Goal: Task Accomplishment & Management: Use online tool/utility

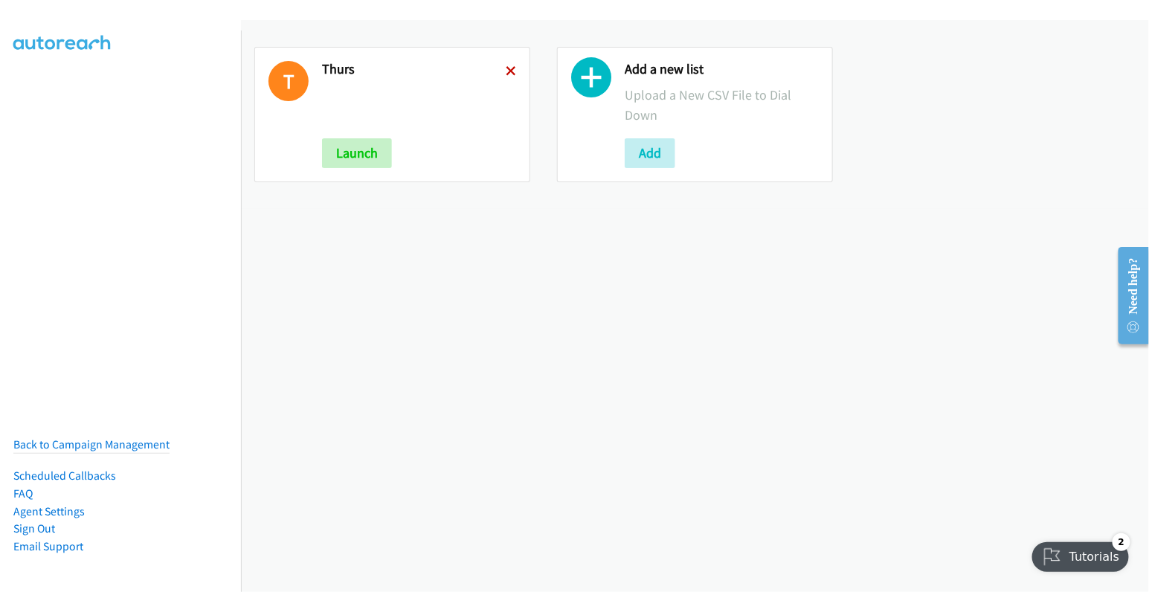
click at [507, 69] on icon at bounding box center [511, 72] width 10 height 10
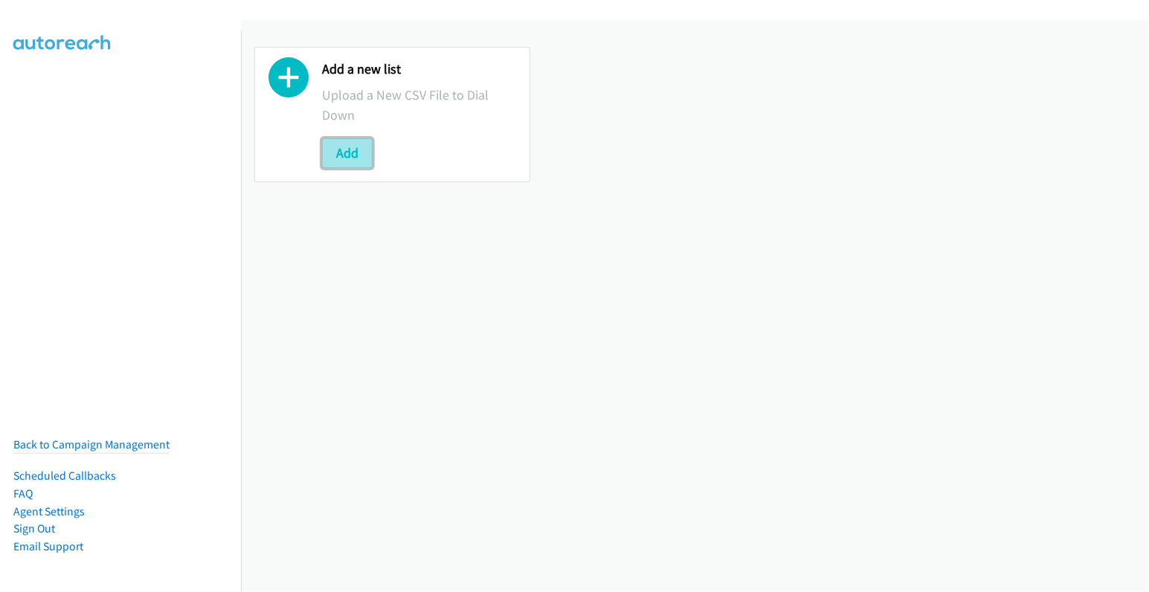
click at [348, 149] on button "Add" at bounding box center [347, 153] width 51 height 30
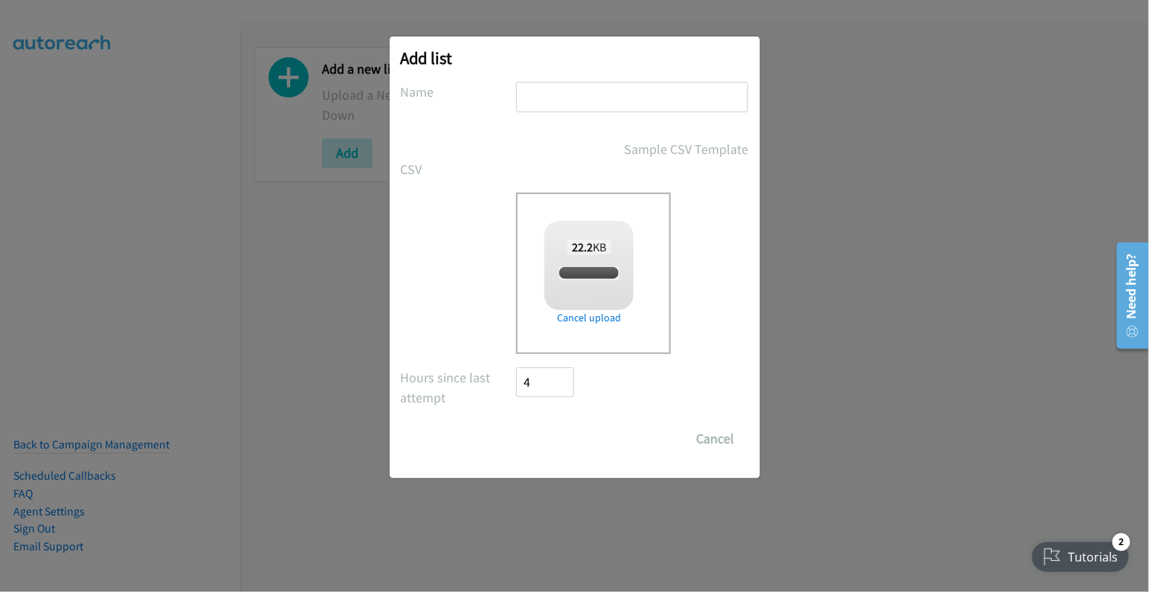
click at [634, 102] on input "text" at bounding box center [632, 97] width 232 height 30
checkbox input "true"
type input "thurs"
click at [563, 438] on input "Save List" at bounding box center [556, 439] width 78 height 30
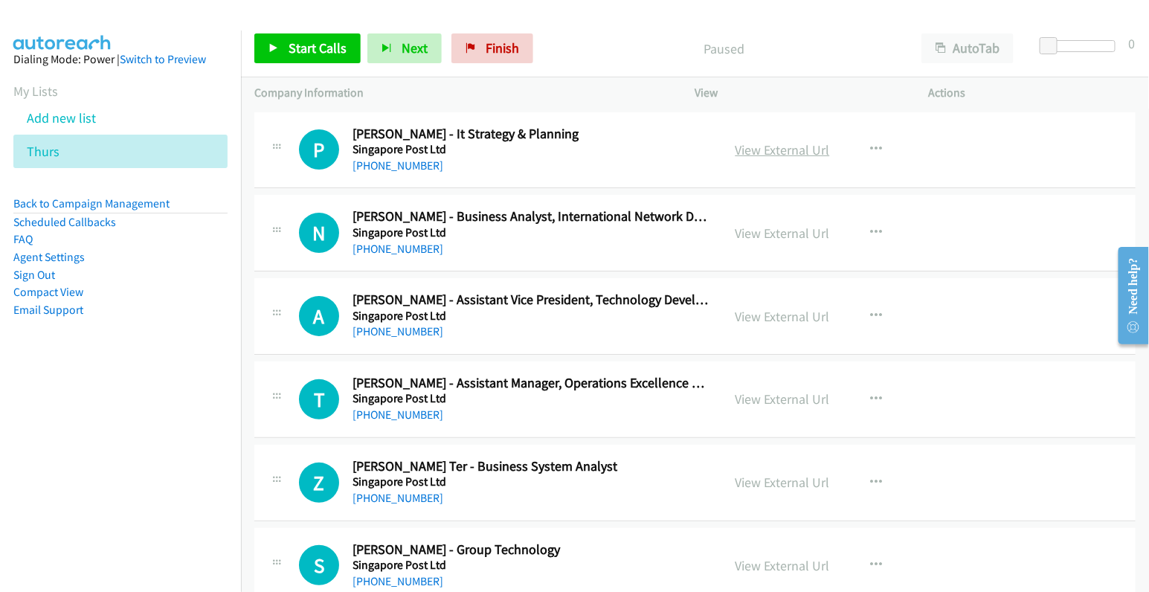
click at [788, 147] on link "View External Url" at bounding box center [782, 149] width 94 height 17
click at [0, 0] on div "Start Calls Pause Next Finish Paused AutoTab AutoTab 0 Company Information Info…" at bounding box center [574, 0] width 1149 height 0
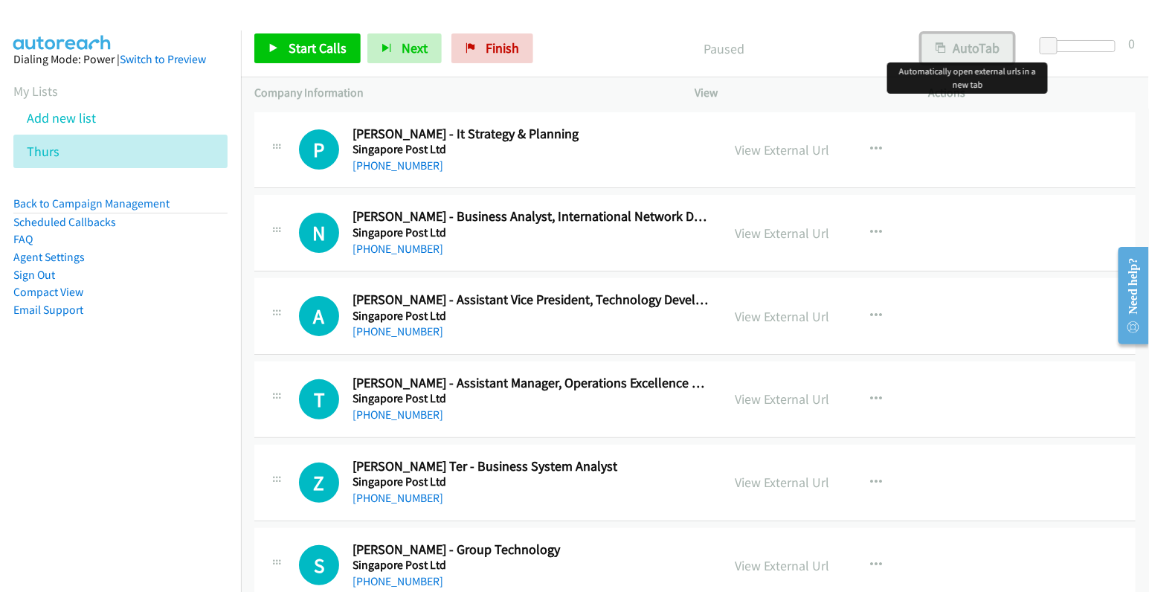
click at [971, 48] on button "AutoTab" at bounding box center [967, 48] width 92 height 30
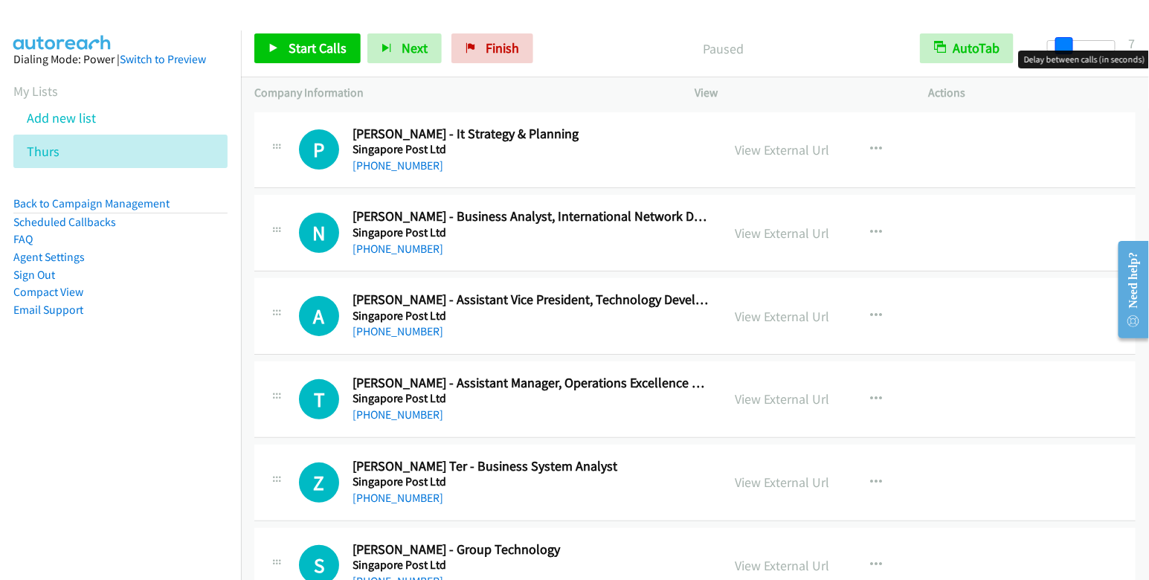
drag, startPoint x: 1048, startPoint y: 47, endPoint x: 1063, endPoint y: 47, distance: 15.6
click at [1063, 47] on span at bounding box center [1064, 46] width 18 height 18
click at [1065, 42] on span at bounding box center [1066, 46] width 18 height 18
click at [311, 35] on link "Start Calls" at bounding box center [307, 48] width 106 height 30
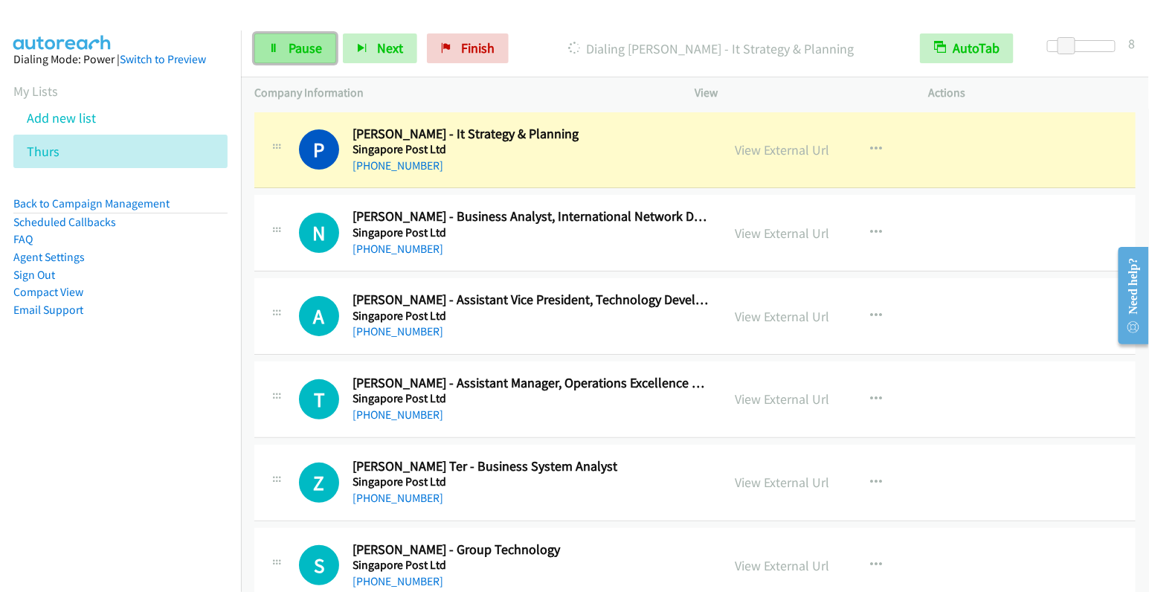
click at [296, 47] on span "Pause" at bounding box center [304, 47] width 33 height 17
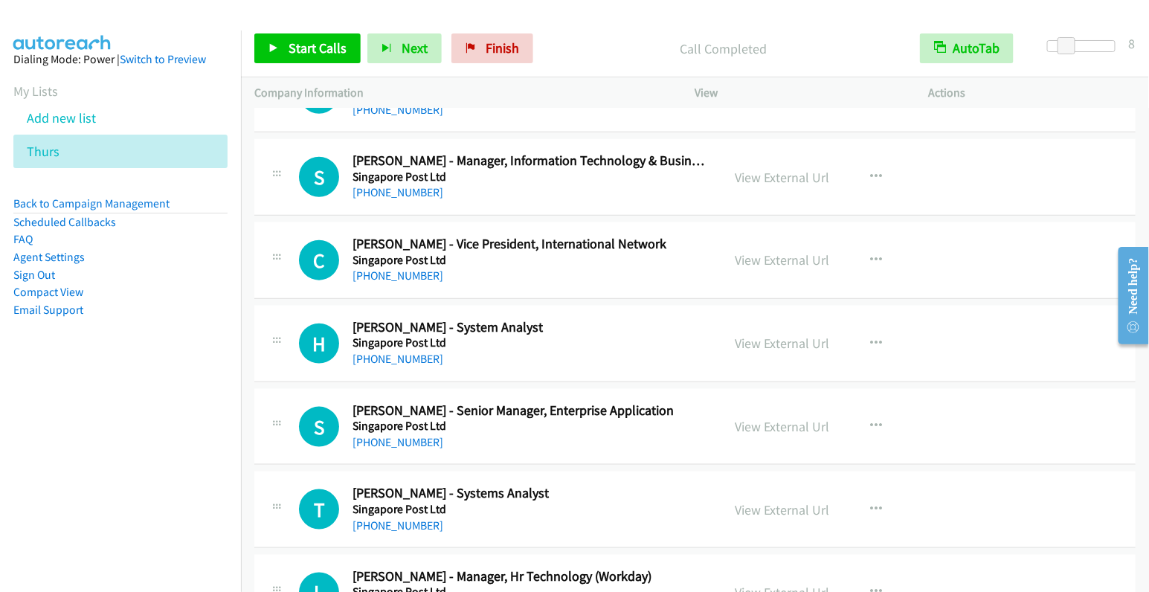
scroll to position [552, 0]
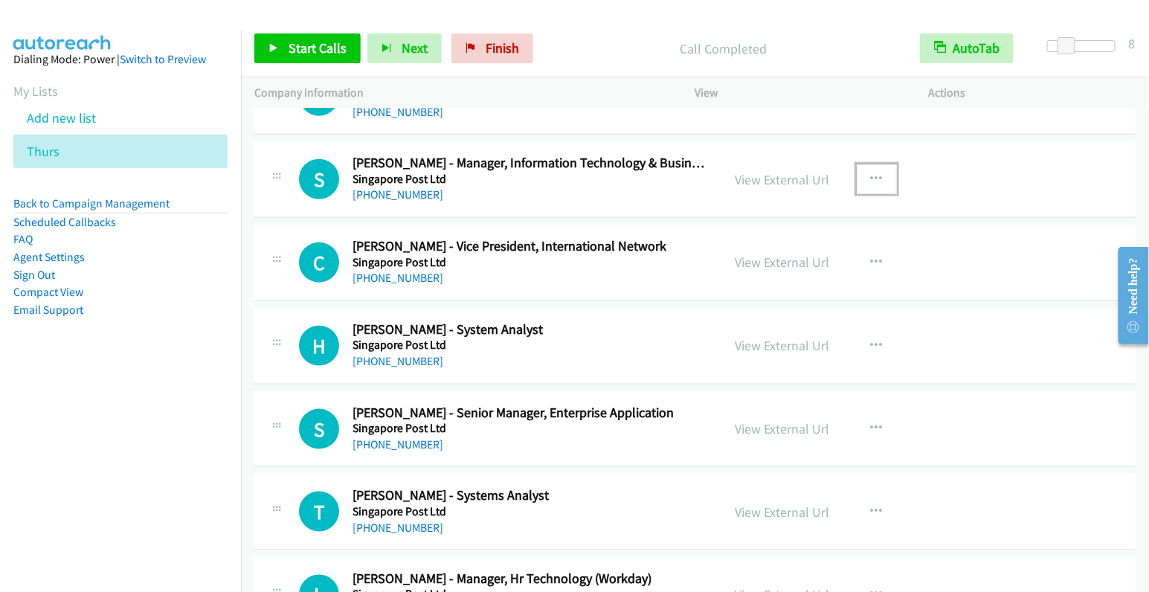
click at [872, 175] on icon "button" at bounding box center [877, 179] width 12 height 12
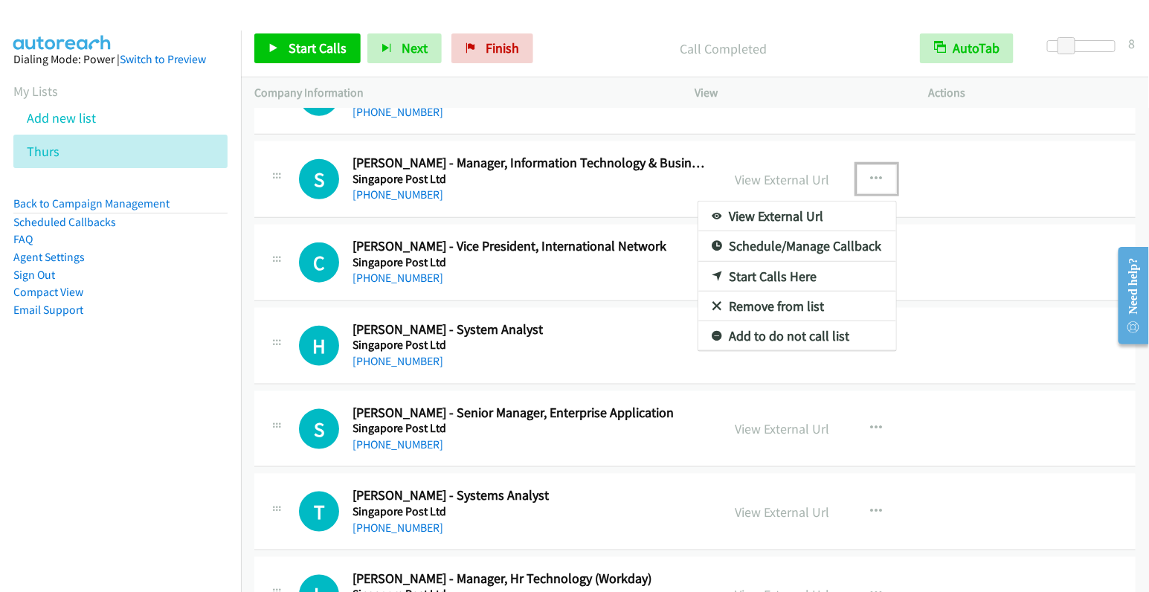
click at [816, 271] on link "Start Calls Here" at bounding box center [797, 277] width 198 height 30
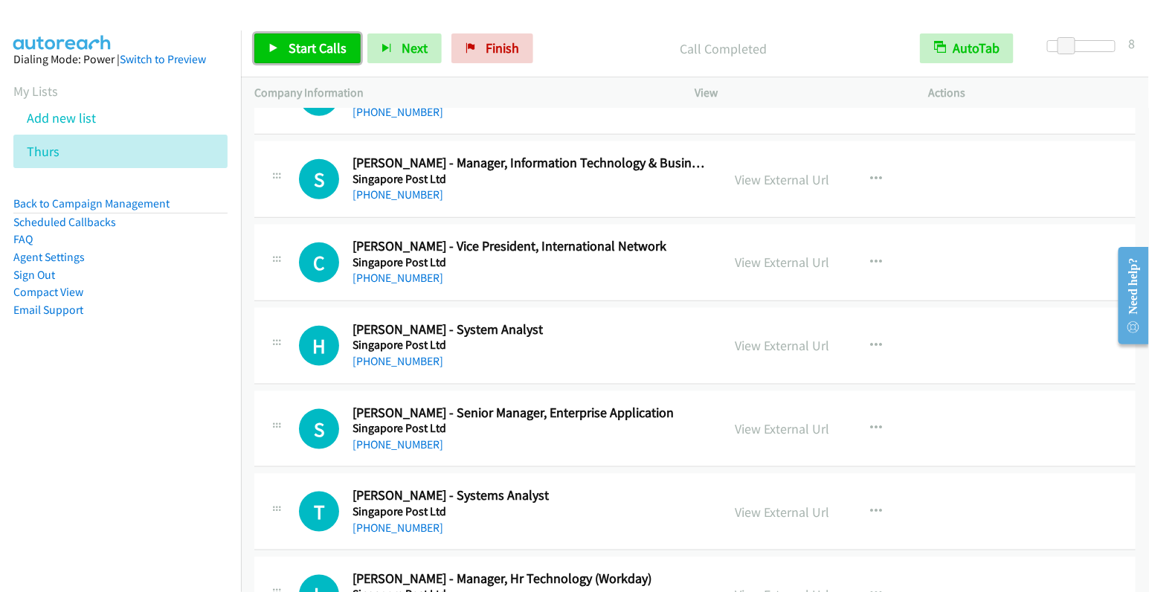
click at [323, 57] on link "Start Calls" at bounding box center [307, 48] width 106 height 30
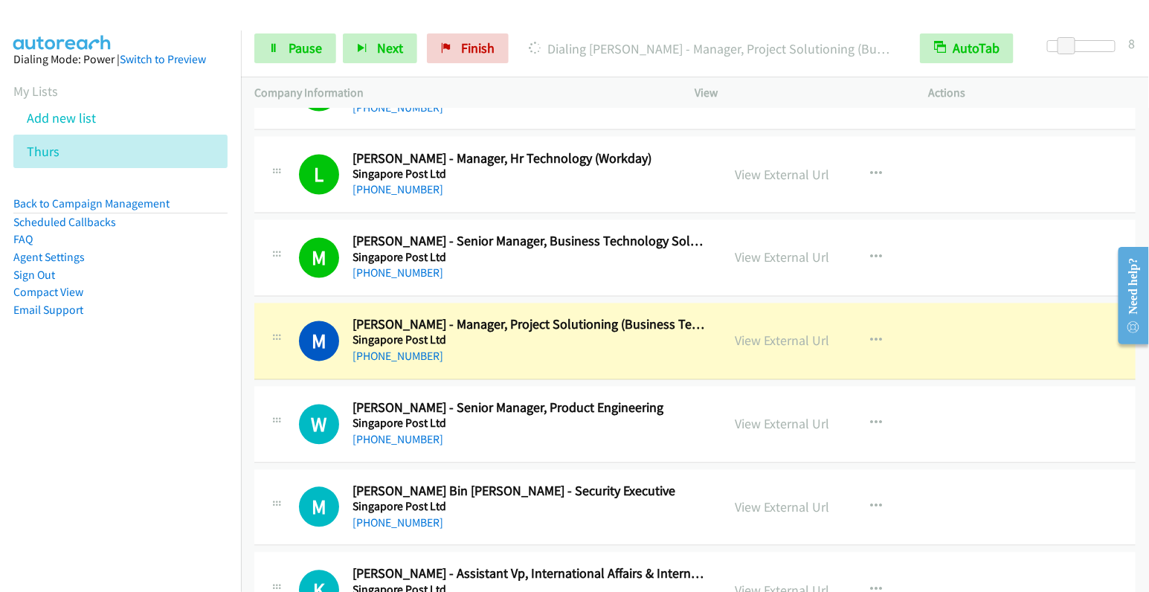
scroll to position [975, 0]
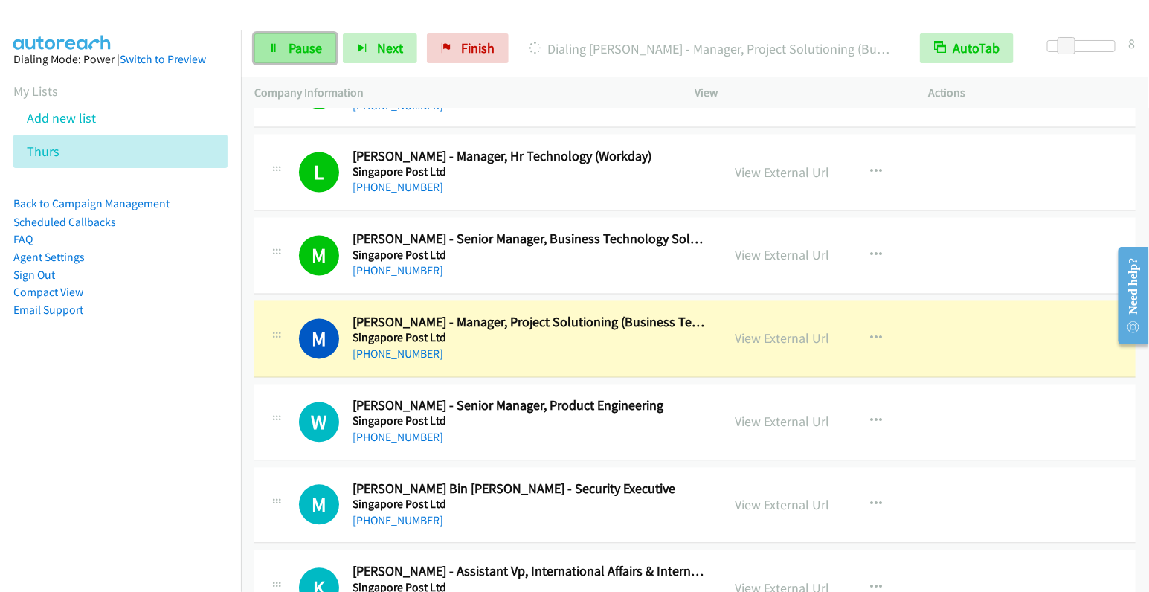
click at [298, 57] on link "Pause" at bounding box center [295, 48] width 82 height 30
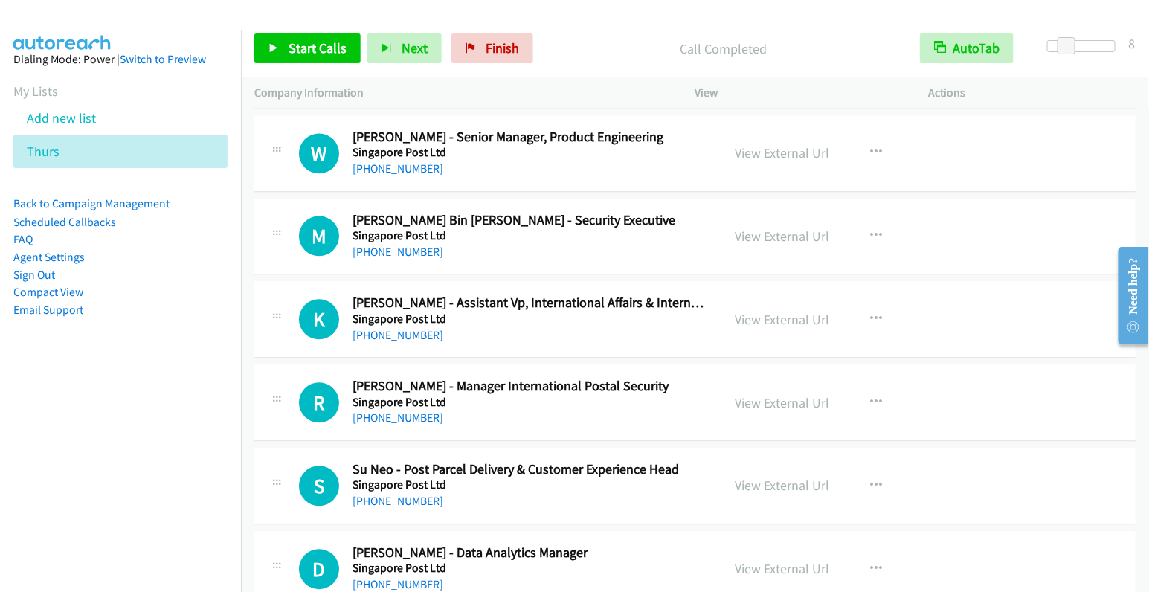
scroll to position [1232, 0]
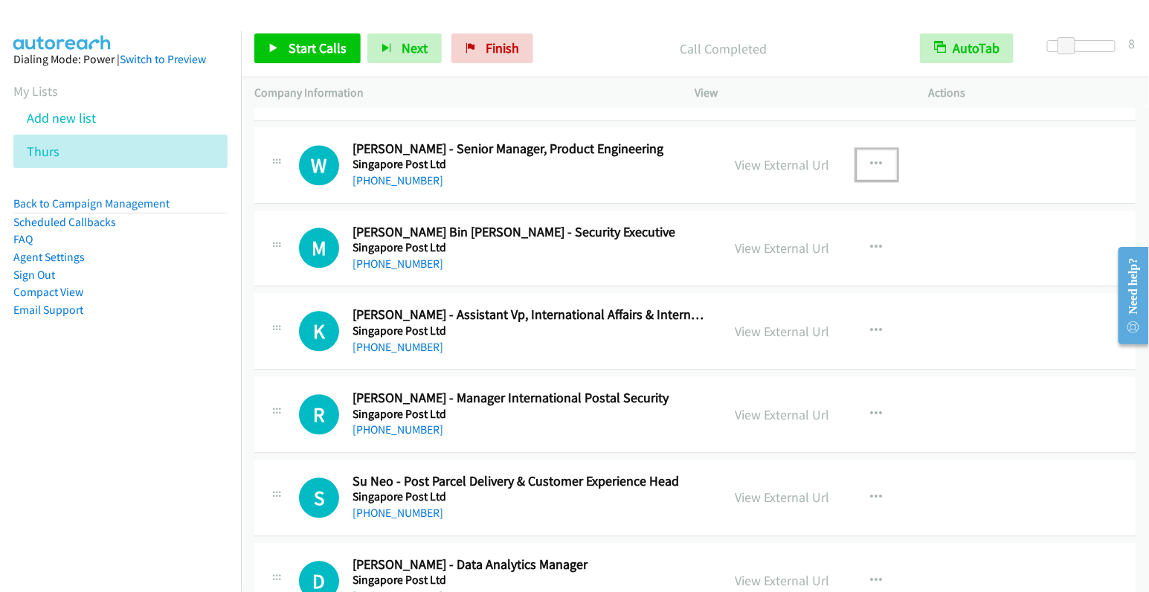
click at [871, 158] on icon "button" at bounding box center [877, 164] width 12 height 12
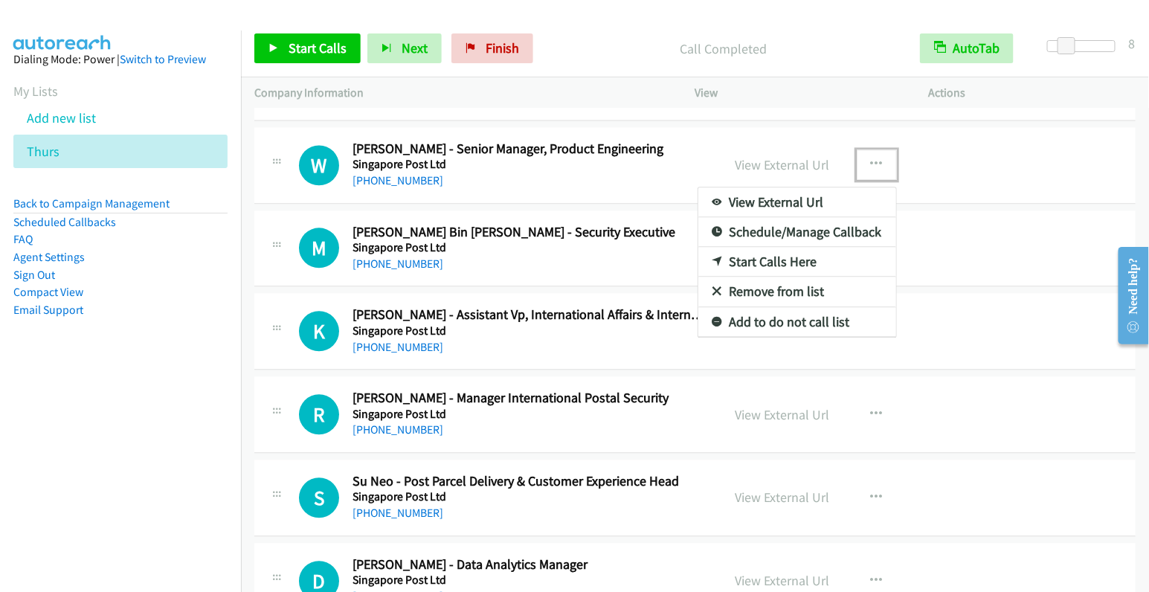
click at [775, 251] on link "Start Calls Here" at bounding box center [797, 262] width 198 height 30
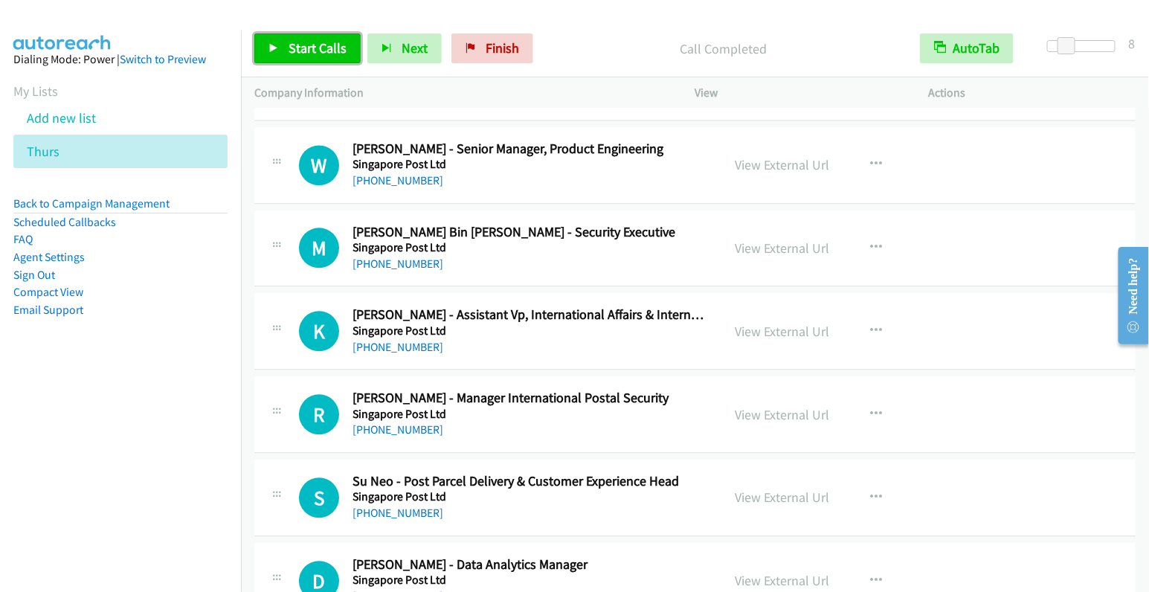
click at [298, 48] on span "Start Calls" at bounding box center [317, 47] width 58 height 17
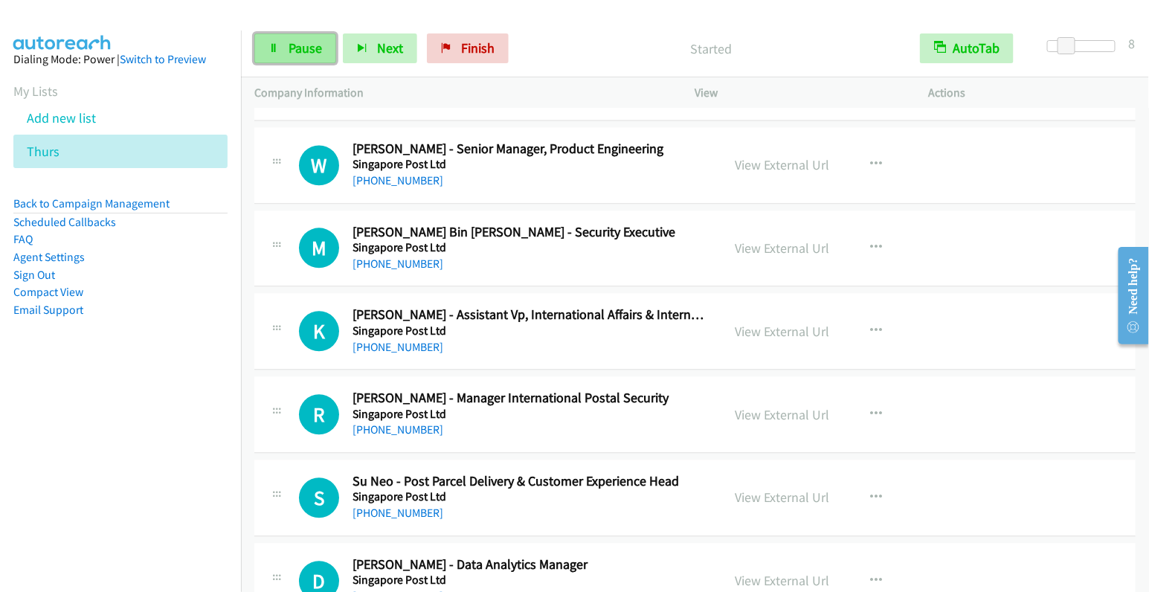
click at [288, 48] on span "Pause" at bounding box center [304, 47] width 33 height 17
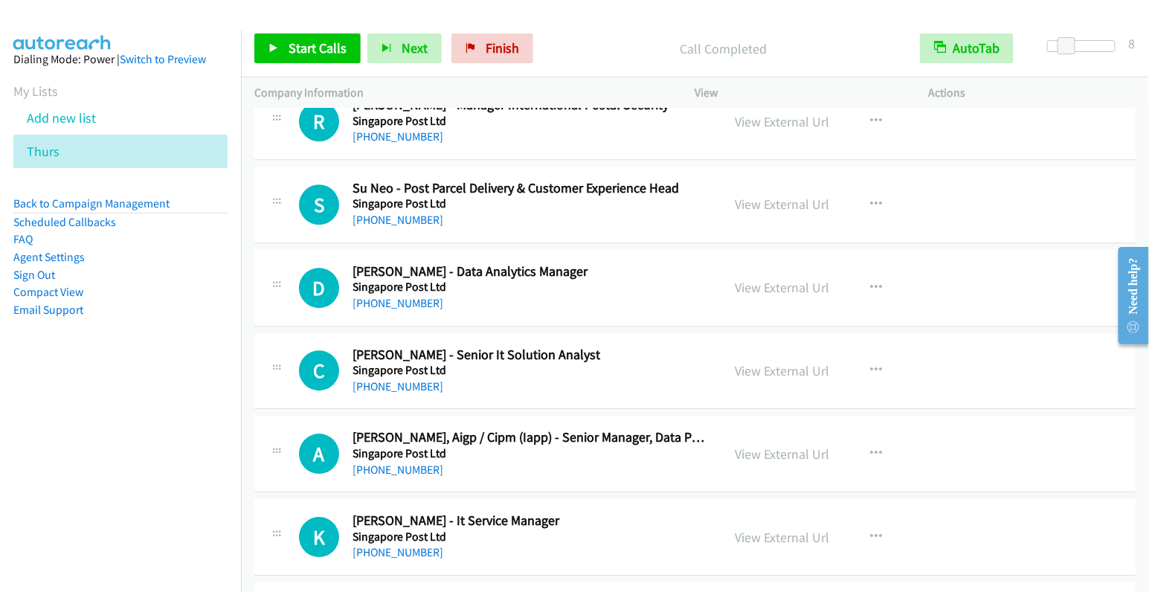
scroll to position [1544, 0]
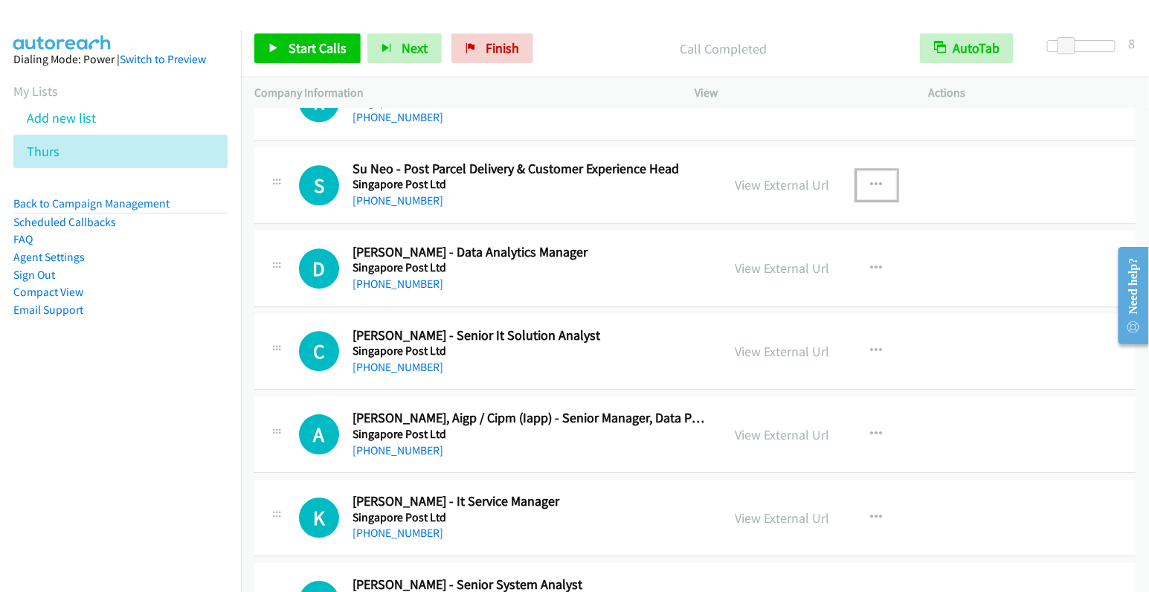
click at [871, 179] on icon "button" at bounding box center [877, 185] width 12 height 12
click at [0, 0] on div at bounding box center [0, 0] width 0 height 0
click at [871, 179] on icon "button" at bounding box center [877, 185] width 12 height 12
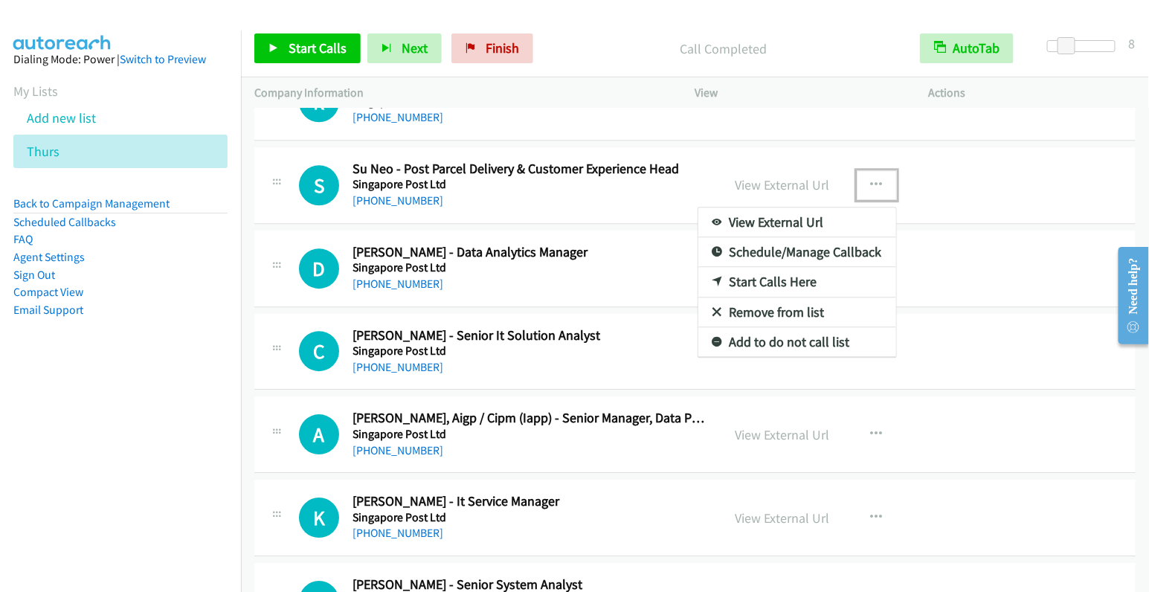
click at [785, 277] on link "Start Calls Here" at bounding box center [797, 282] width 198 height 30
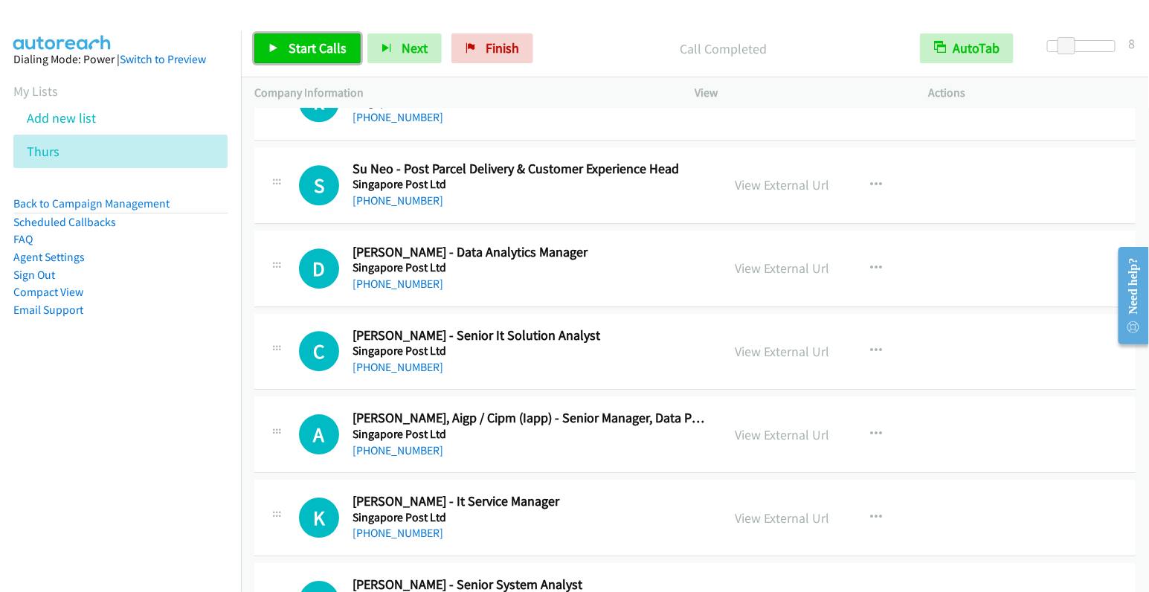
click at [303, 38] on link "Start Calls" at bounding box center [307, 48] width 106 height 30
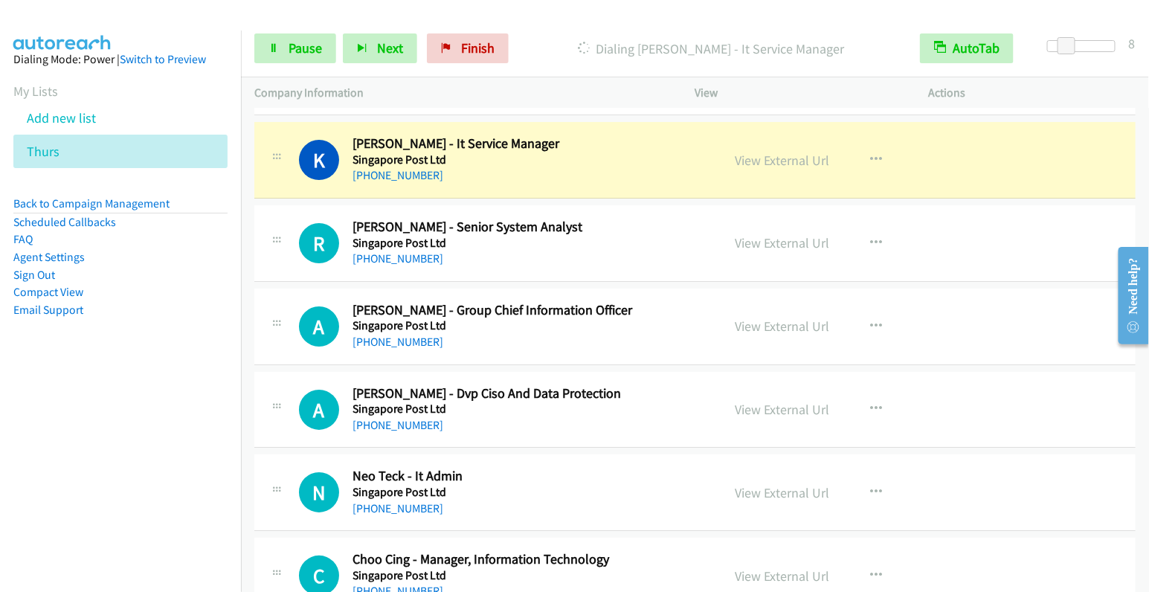
scroll to position [1904, 0]
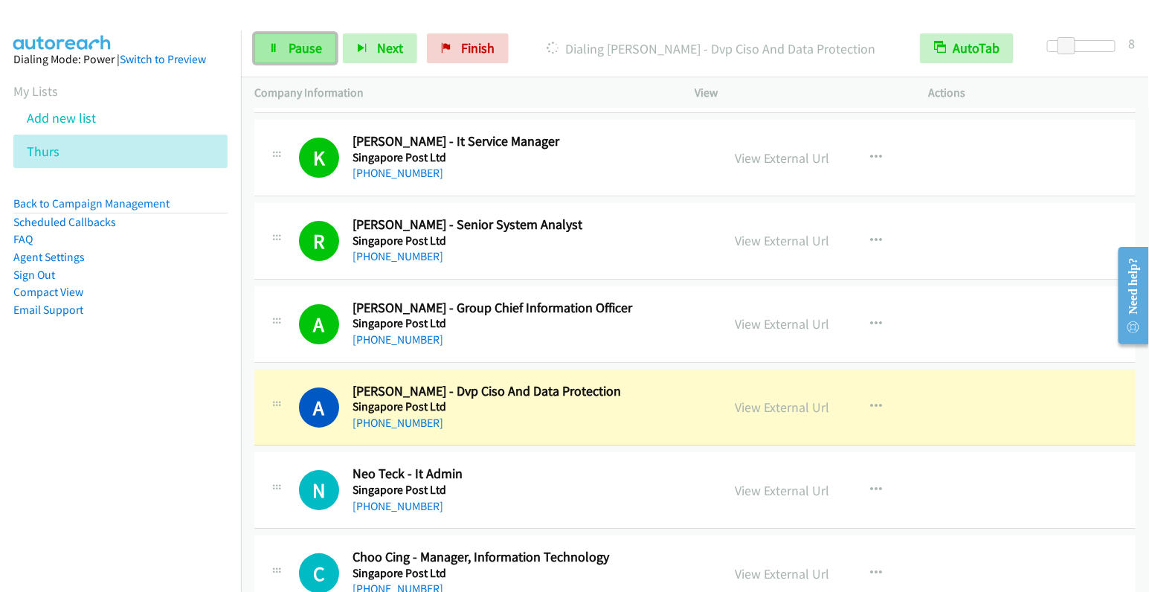
click at [306, 49] on span "Pause" at bounding box center [304, 47] width 33 height 17
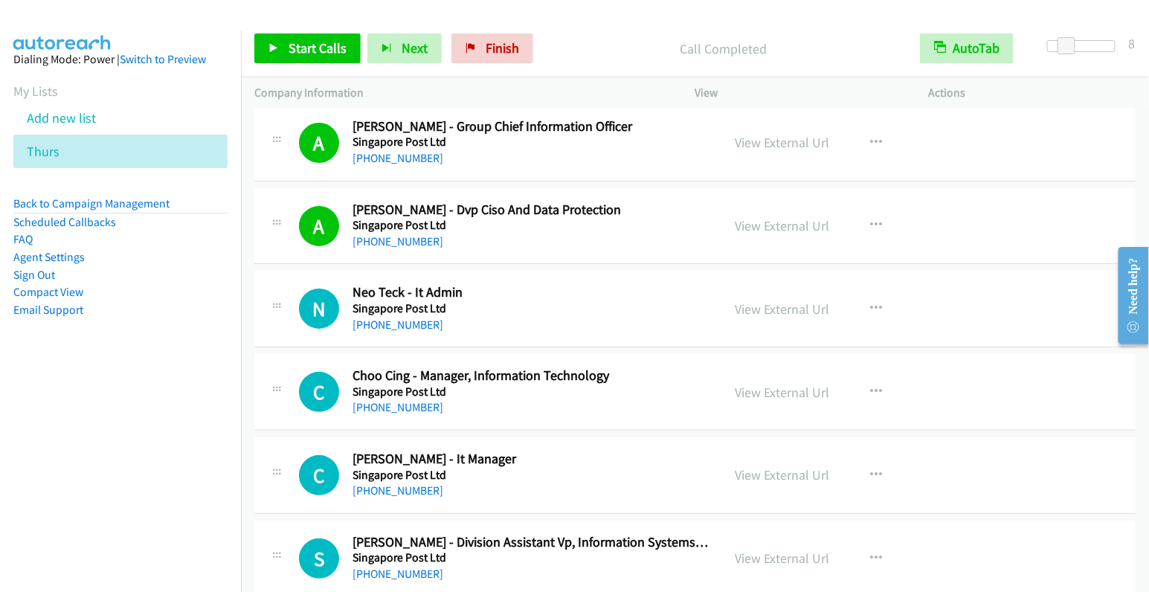
scroll to position [2153, 0]
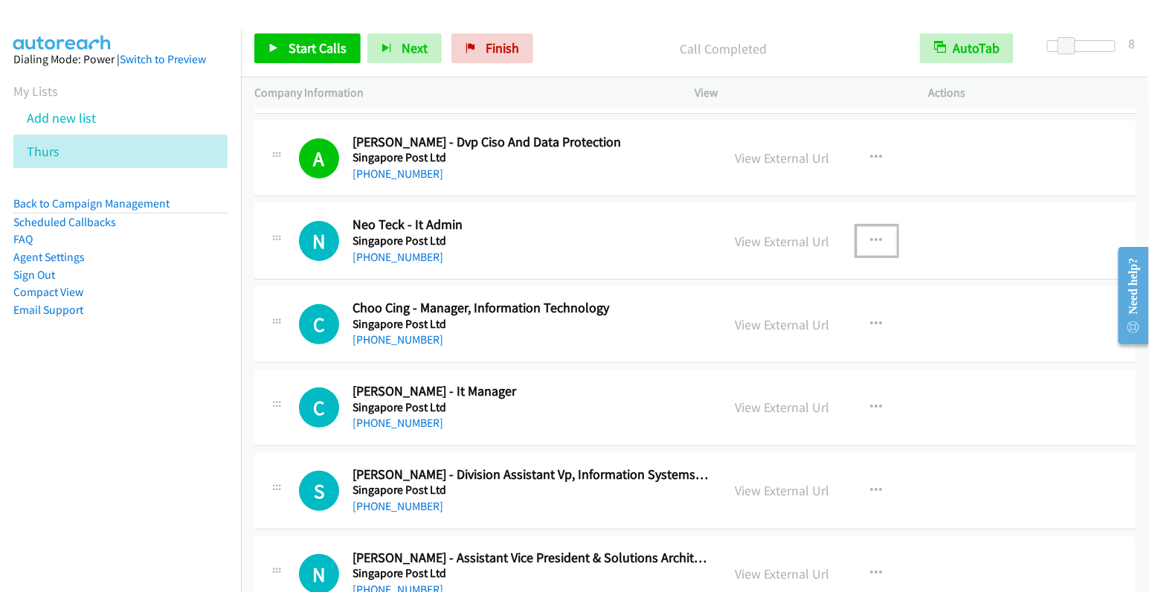
click at [871, 235] on icon "button" at bounding box center [877, 241] width 12 height 12
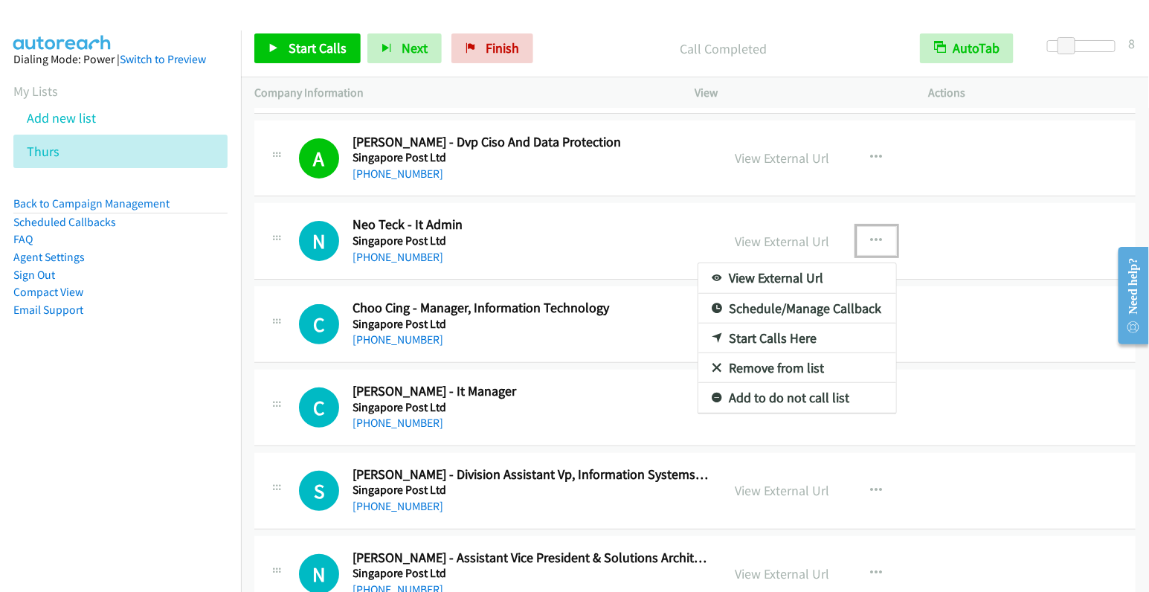
click at [775, 326] on link "Start Calls Here" at bounding box center [797, 338] width 198 height 30
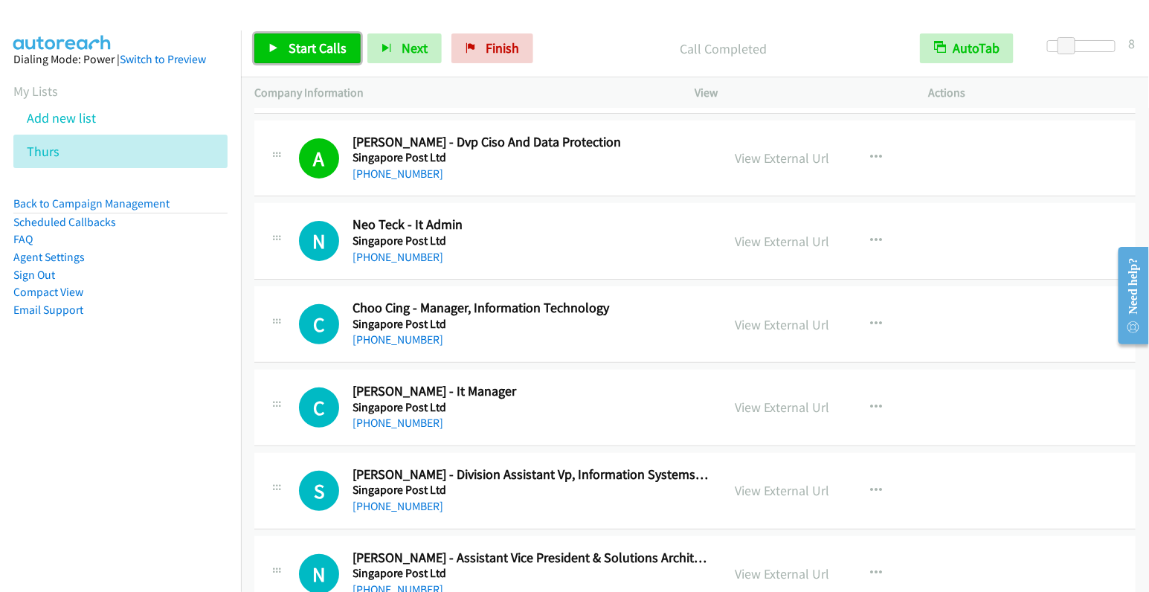
click at [318, 51] on span "Start Calls" at bounding box center [317, 47] width 58 height 17
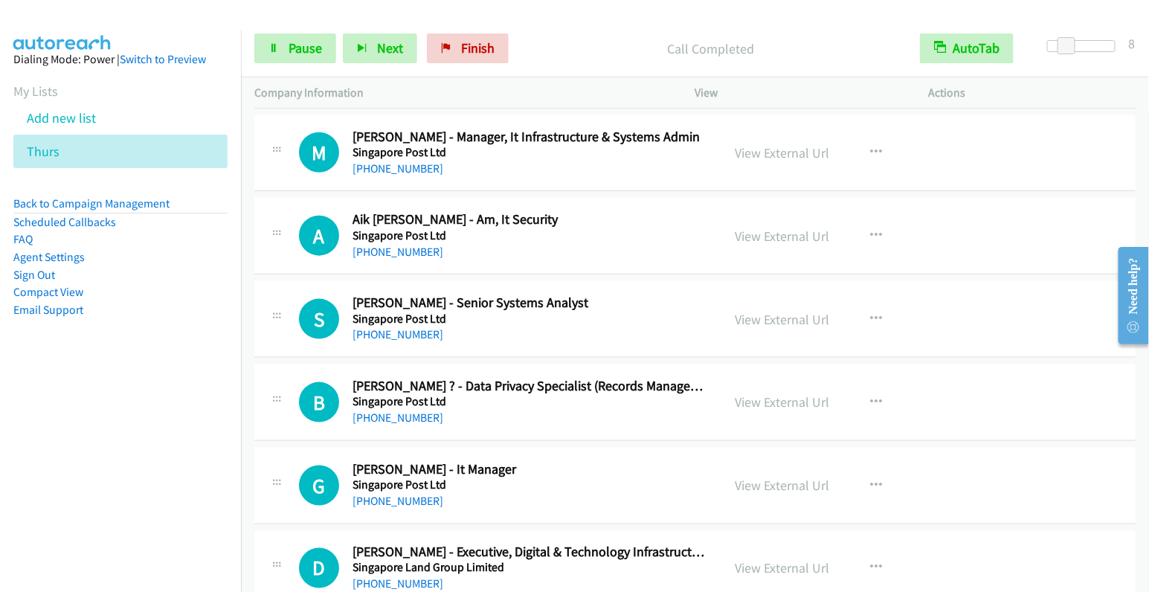
scroll to position [2656, 0]
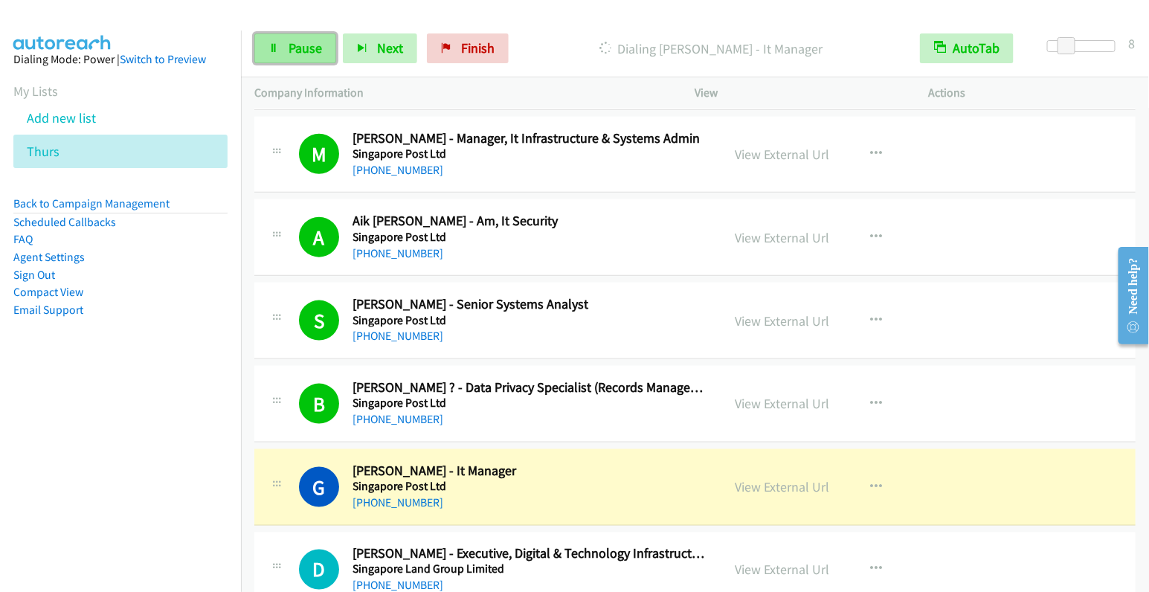
click at [310, 55] on span "Pause" at bounding box center [304, 47] width 33 height 17
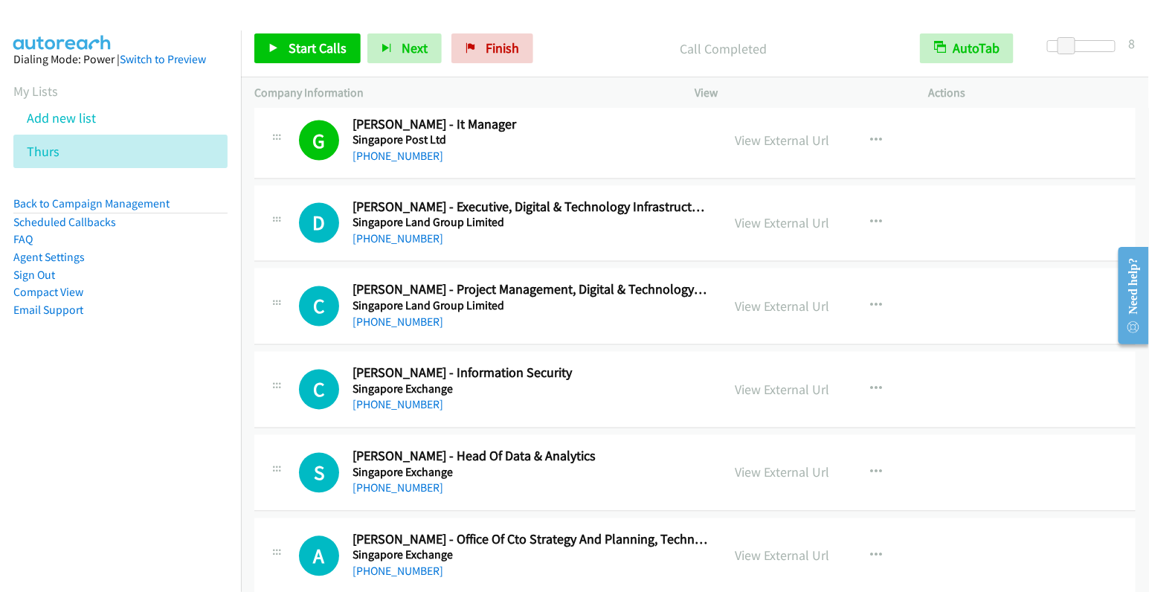
scroll to position [3008, 0]
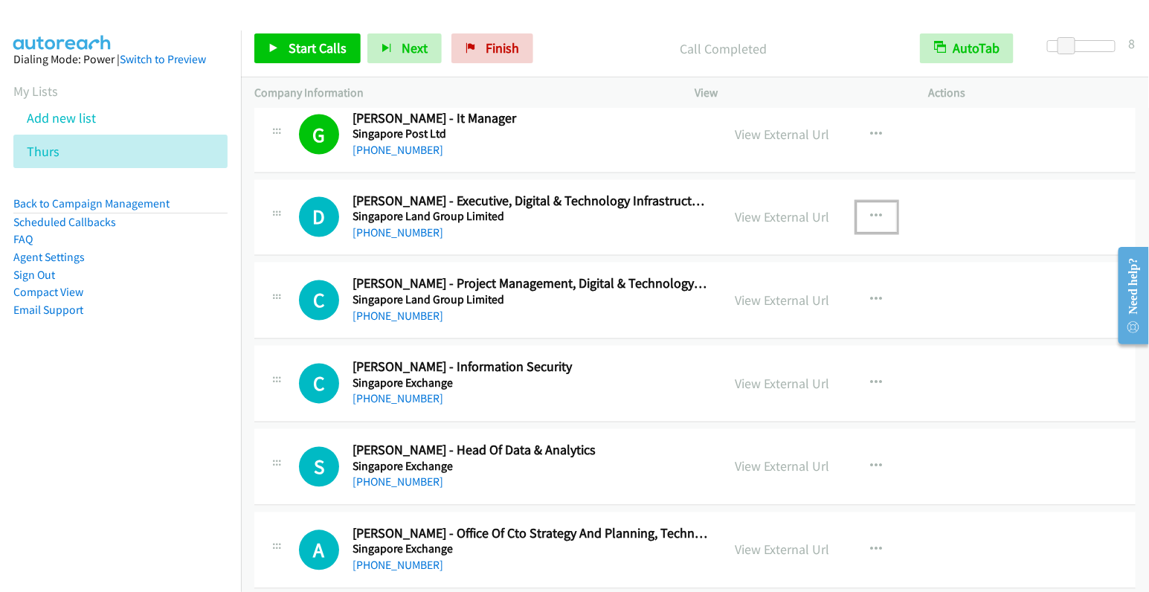
click at [871, 211] on icon "button" at bounding box center [877, 217] width 12 height 12
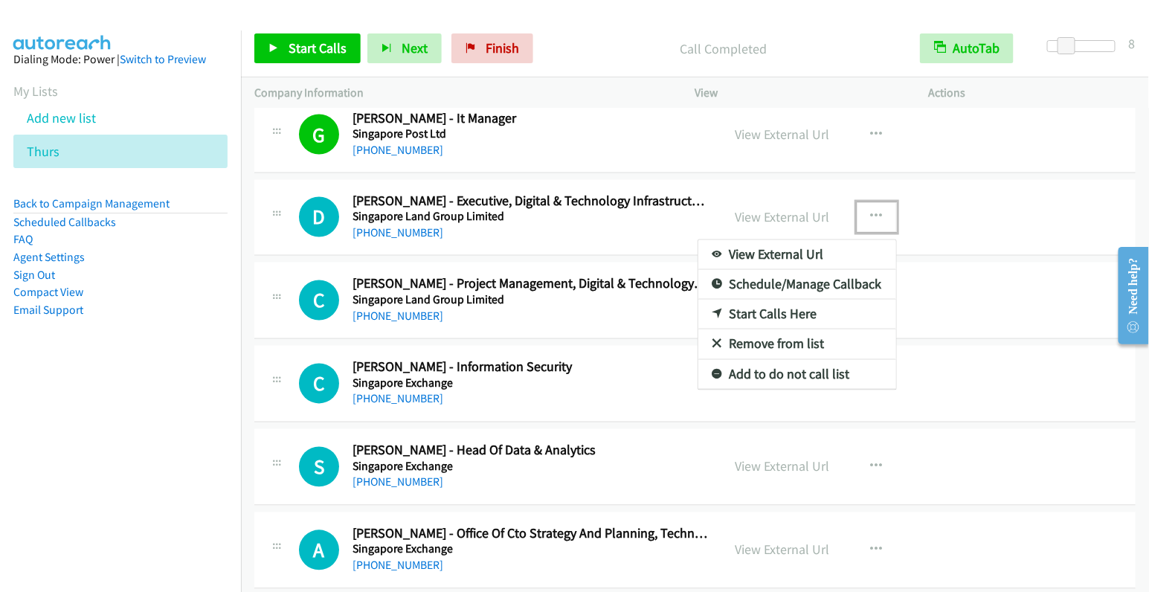
click at [797, 302] on link "Start Calls Here" at bounding box center [797, 315] width 198 height 30
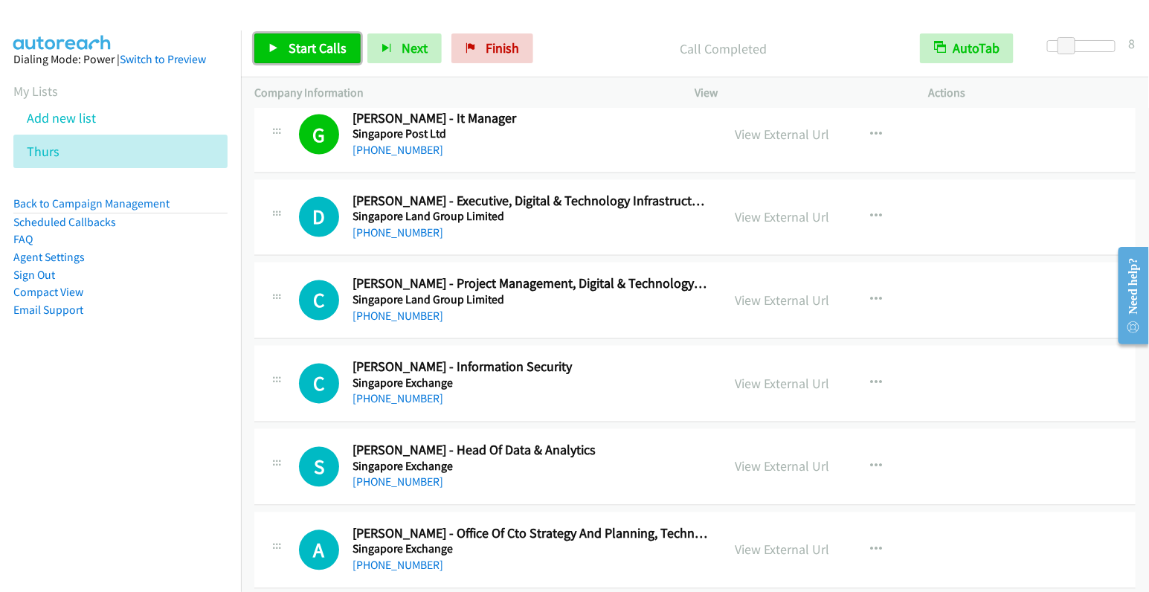
click at [322, 49] on span "Start Calls" at bounding box center [317, 47] width 58 height 17
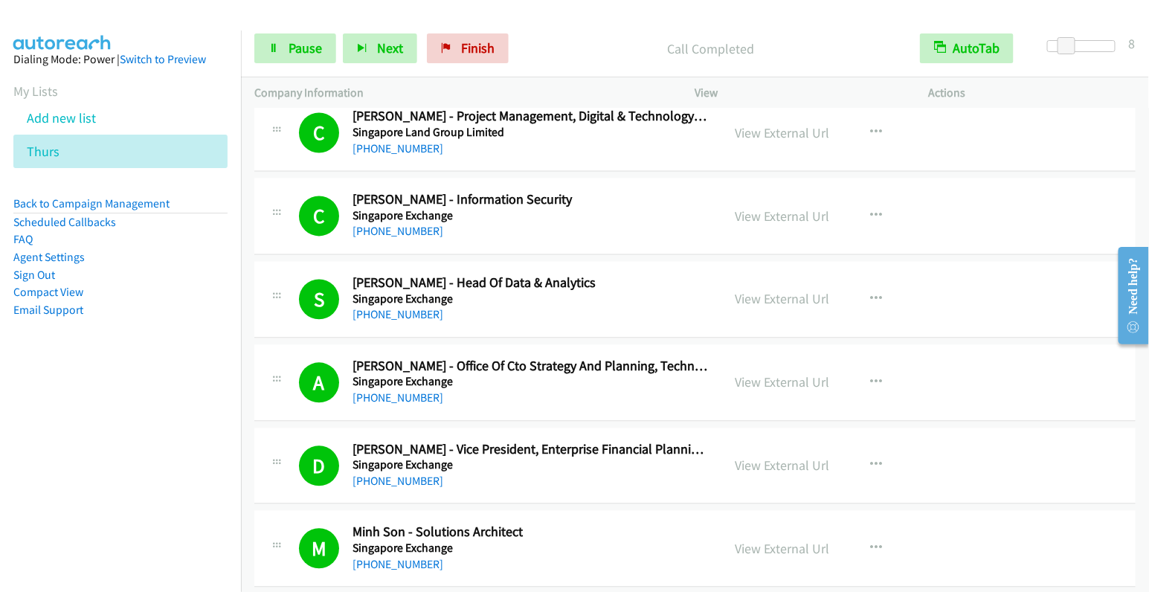
scroll to position [3176, 0]
click at [291, 52] on span "Pause" at bounding box center [304, 47] width 33 height 17
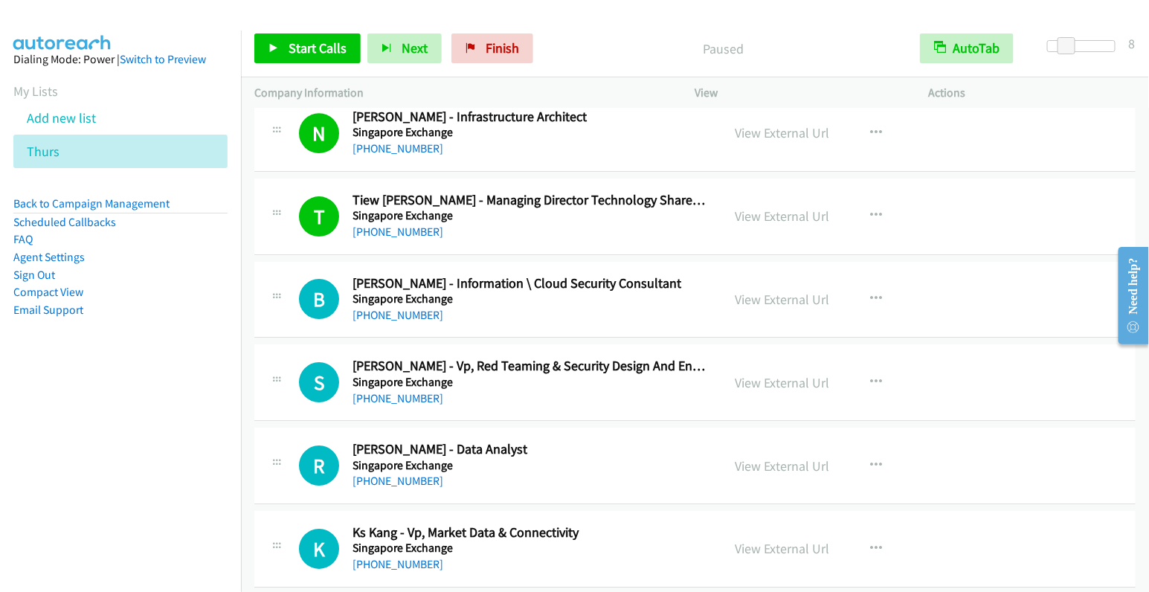
scroll to position [3860, 0]
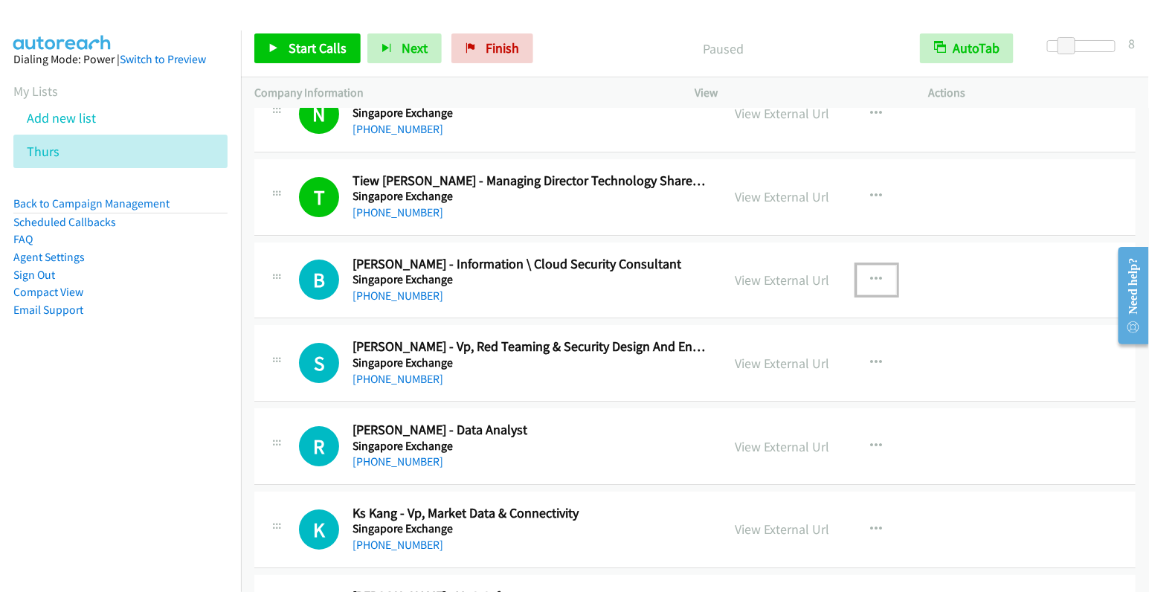
click at [877, 265] on button "button" at bounding box center [877, 280] width 40 height 30
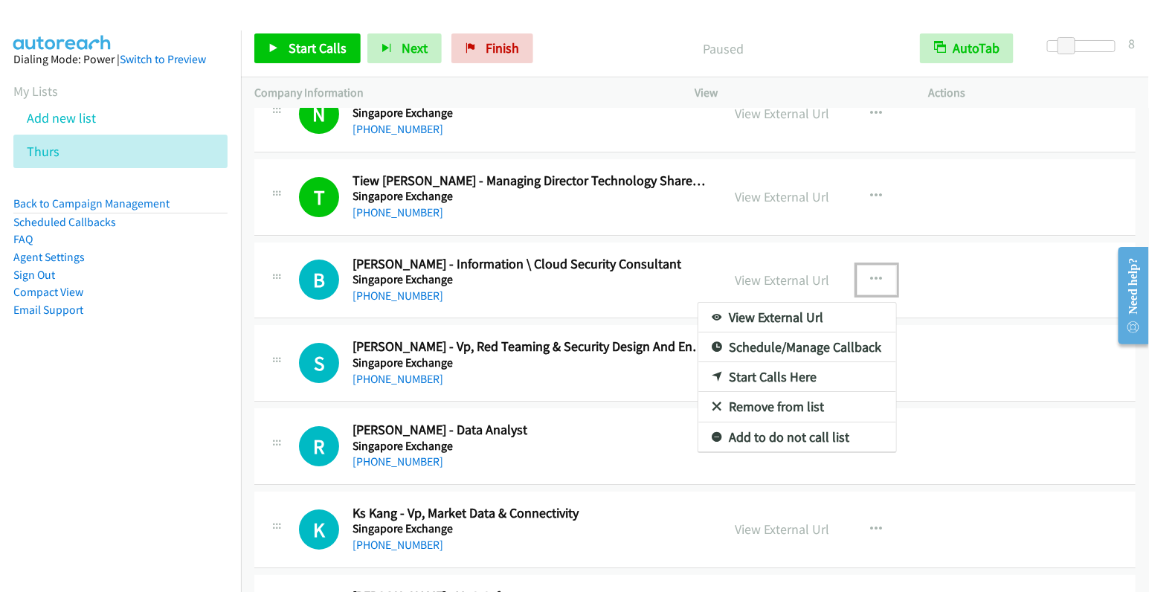
click at [808, 364] on link "Start Calls Here" at bounding box center [797, 377] width 198 height 30
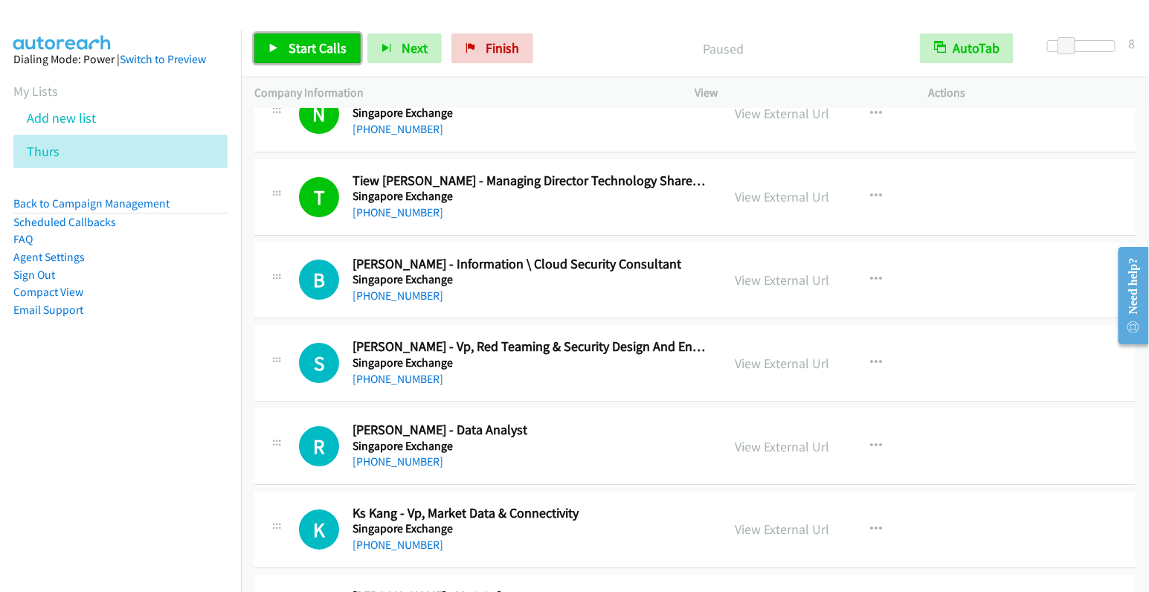
click at [288, 54] on span "Start Calls" at bounding box center [317, 47] width 58 height 17
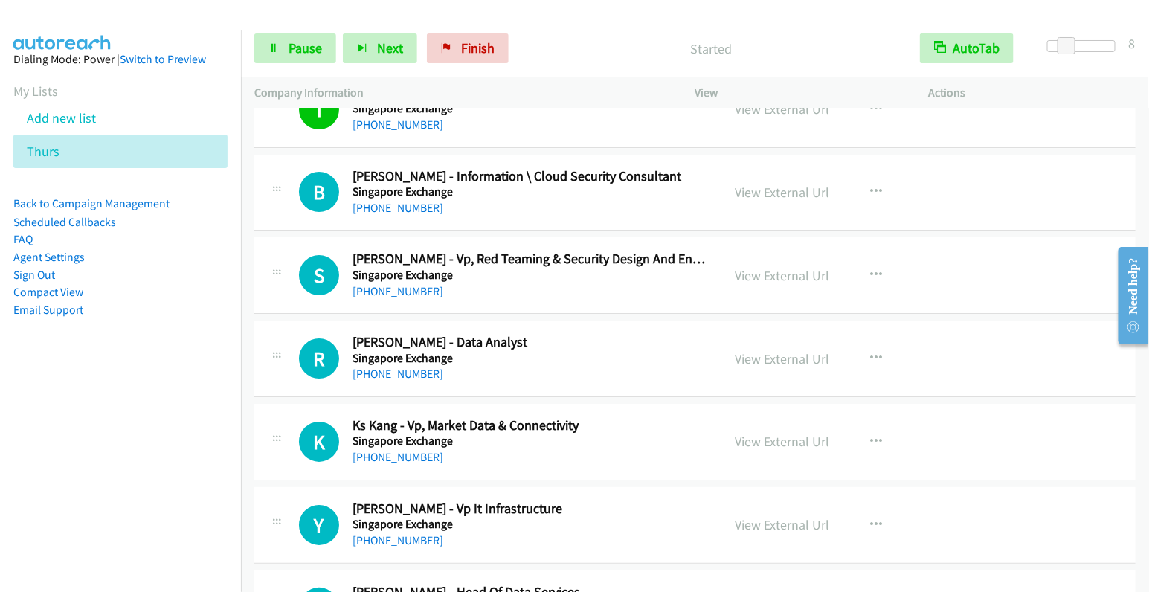
scroll to position [3949, 0]
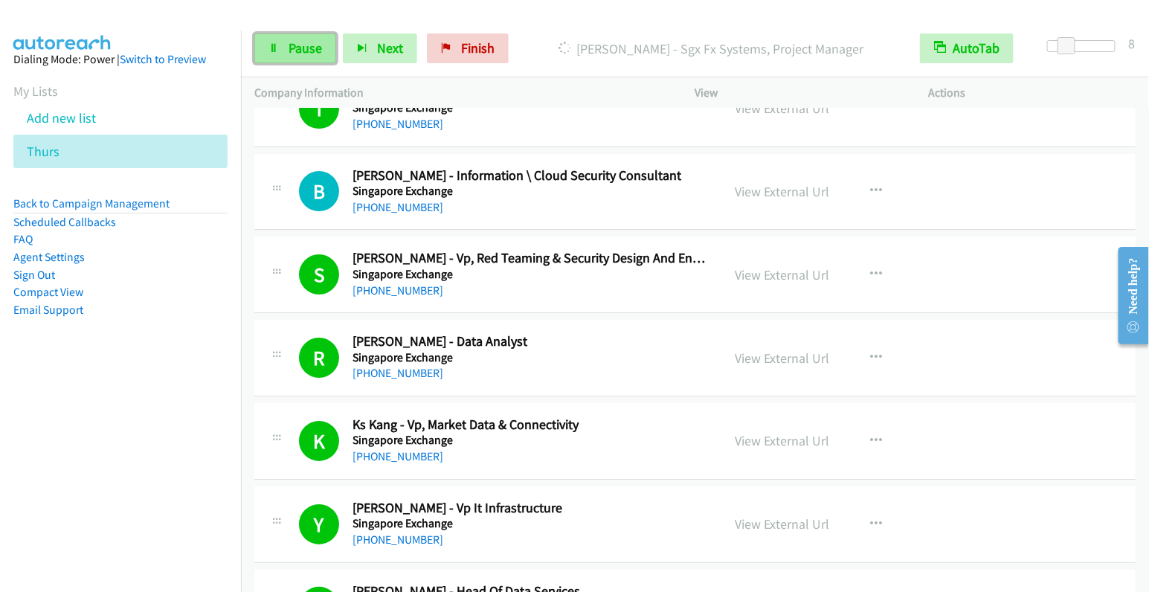
click at [312, 54] on span "Pause" at bounding box center [304, 47] width 33 height 17
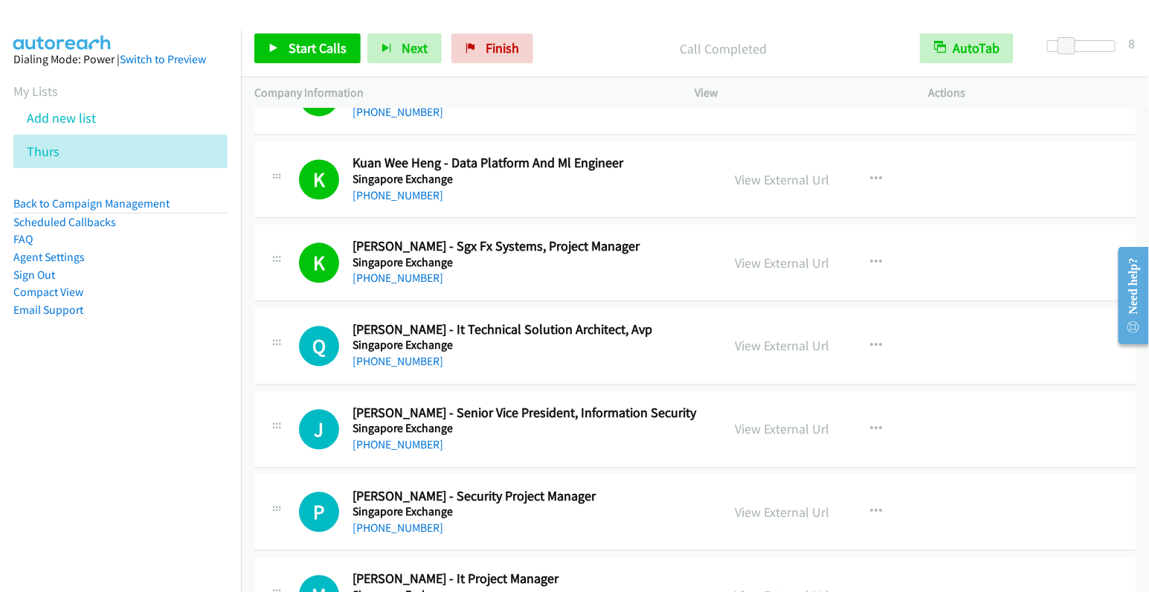
scroll to position [5391, 0]
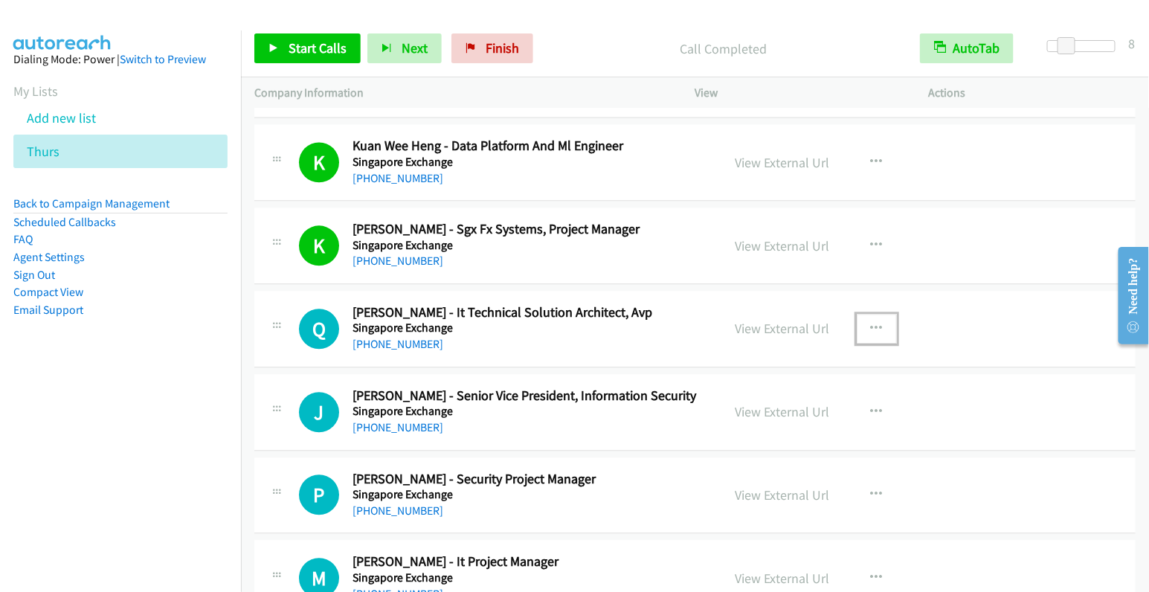
click at [872, 314] on button "button" at bounding box center [877, 329] width 40 height 30
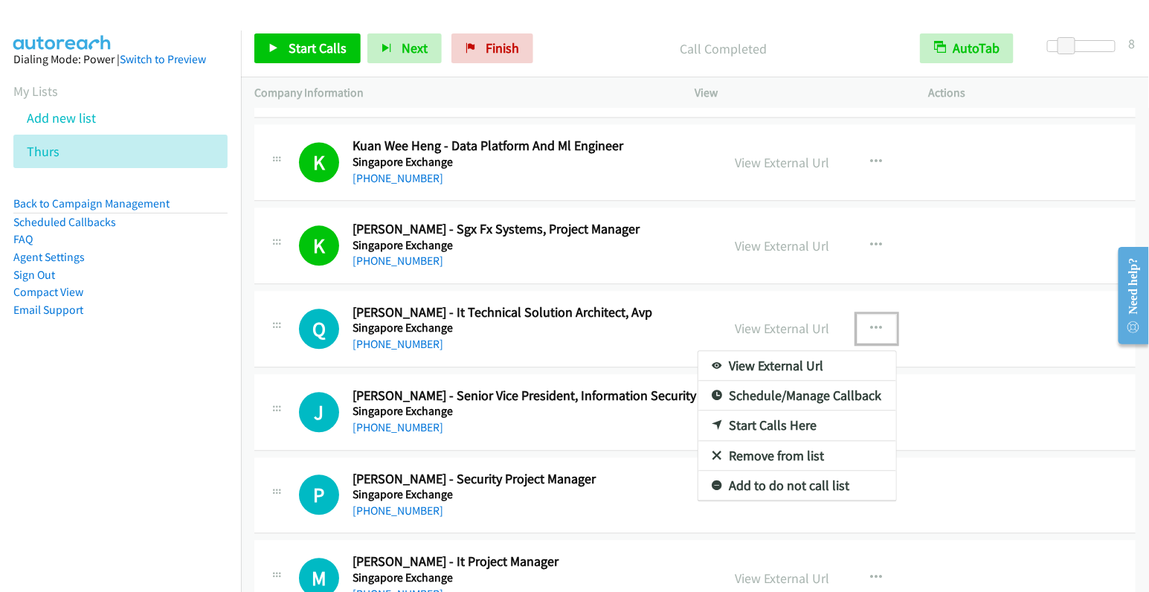
click at [803, 410] on link "Start Calls Here" at bounding box center [797, 425] width 198 height 30
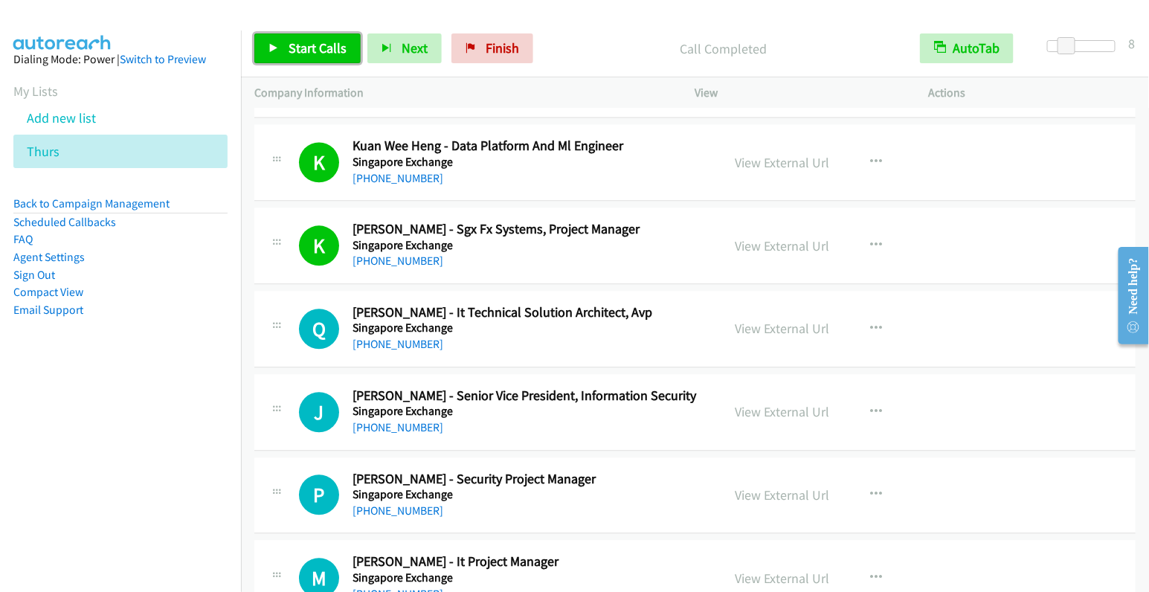
click at [317, 35] on link "Start Calls" at bounding box center [307, 48] width 106 height 30
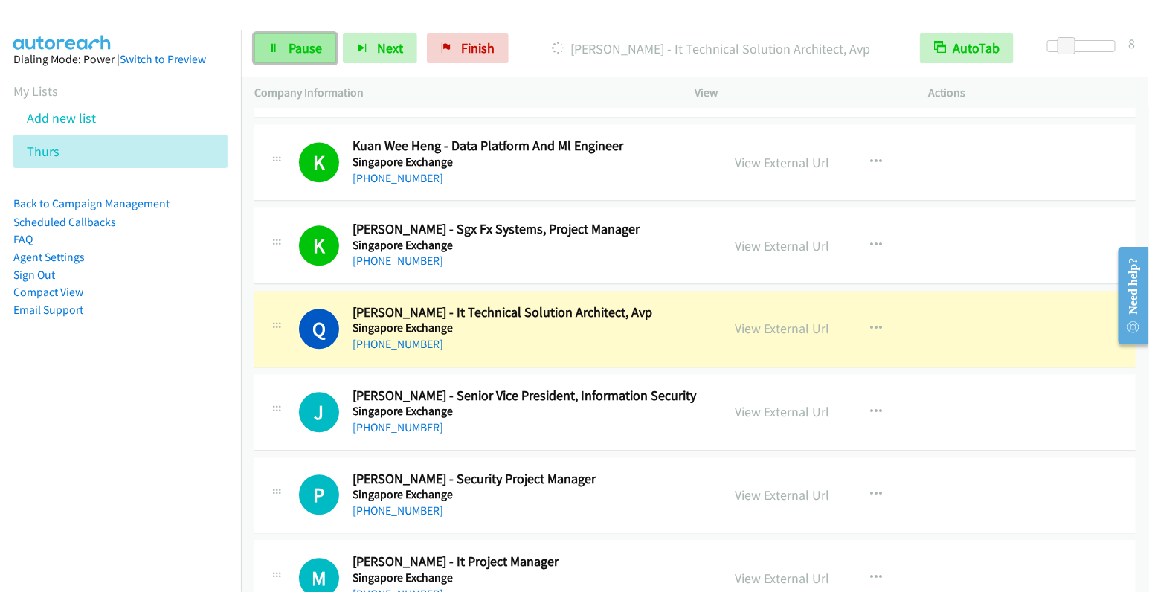
click at [326, 49] on link "Pause" at bounding box center [295, 48] width 82 height 30
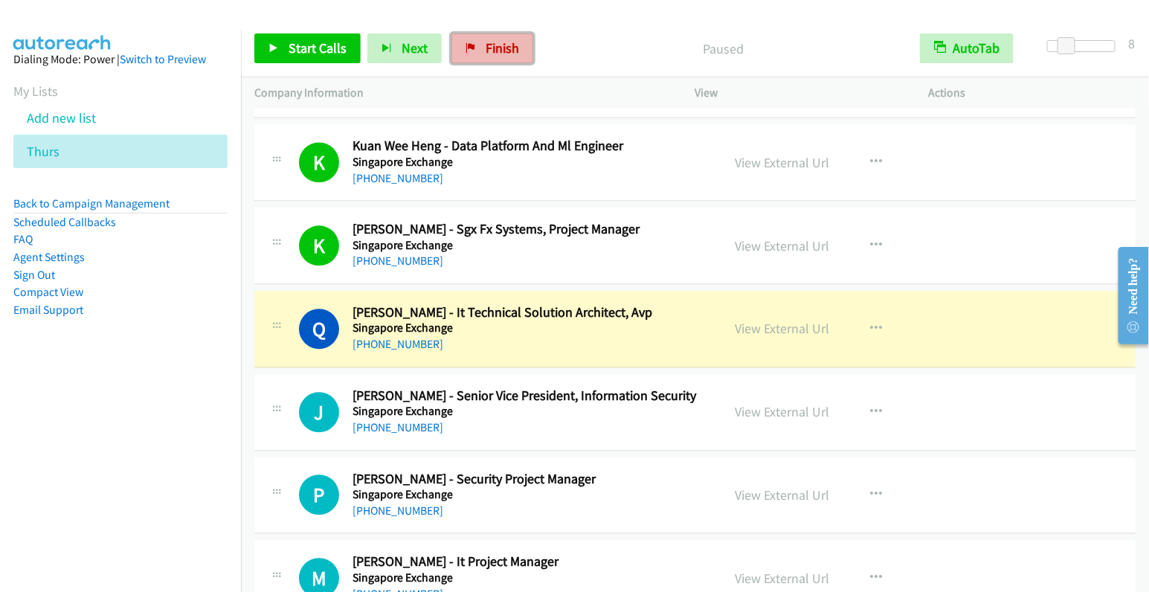
click at [516, 51] on link "Finish" at bounding box center [492, 48] width 82 height 30
